Goal: Task Accomplishment & Management: Use online tool/utility

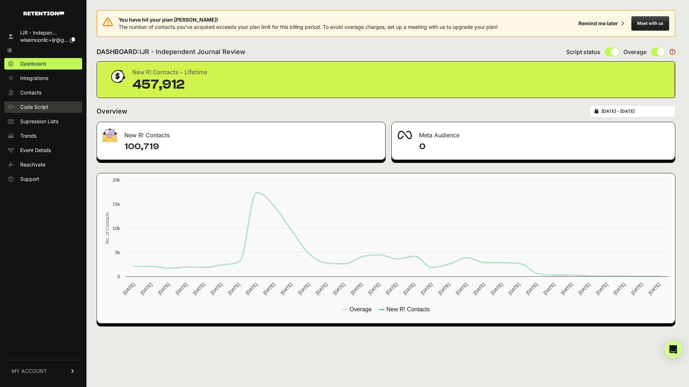
click at [41, 103] on link "Code Script" at bounding box center [43, 107] width 78 height 12
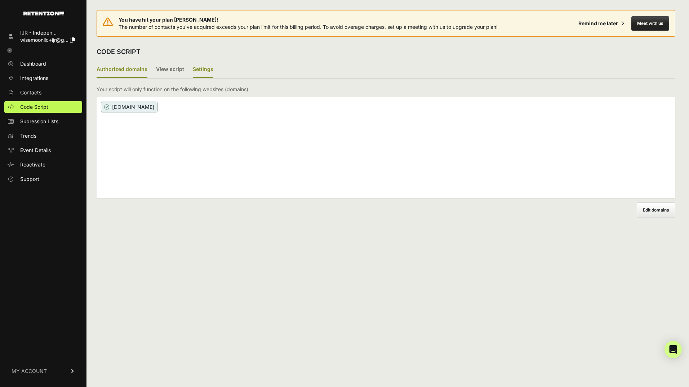
click at [206, 69] on label "Settings" at bounding box center [203, 69] width 21 height 17
click at [0, 0] on input "Settings" at bounding box center [0, 0] width 0 height 0
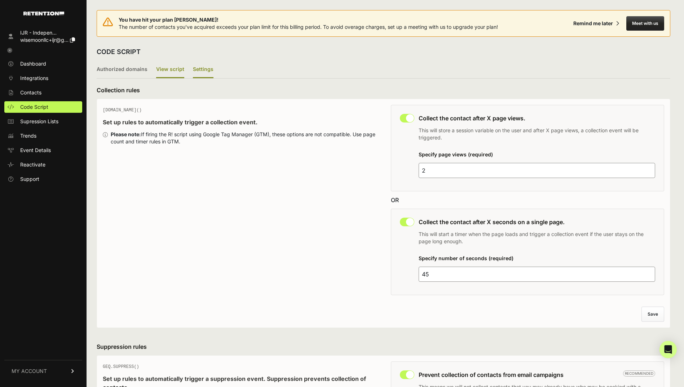
click at [173, 66] on label "View script" at bounding box center [170, 69] width 28 height 17
click at [0, 0] on input "View script" at bounding box center [0, 0] width 0 height 0
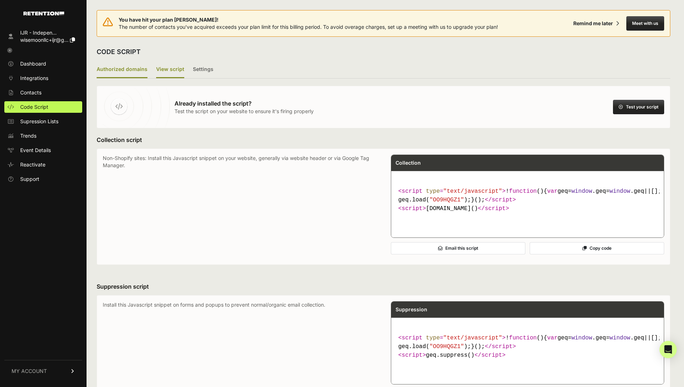
click at [120, 69] on label "Authorized domains" at bounding box center [122, 69] width 51 height 17
click at [0, 0] on input "Authorized domains" at bounding box center [0, 0] width 0 height 0
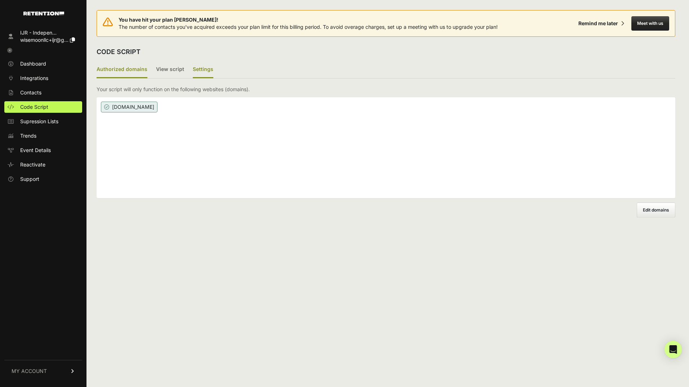
click at [196, 67] on label "Settings" at bounding box center [203, 69] width 21 height 17
click at [0, 0] on input "Settings" at bounding box center [0, 0] width 0 height 0
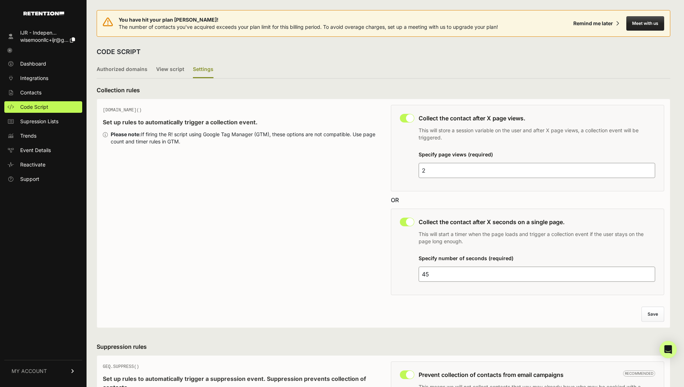
click at [12, 49] on icon at bounding box center [9, 50] width 5 height 5
